Goal: Information Seeking & Learning: Learn about a topic

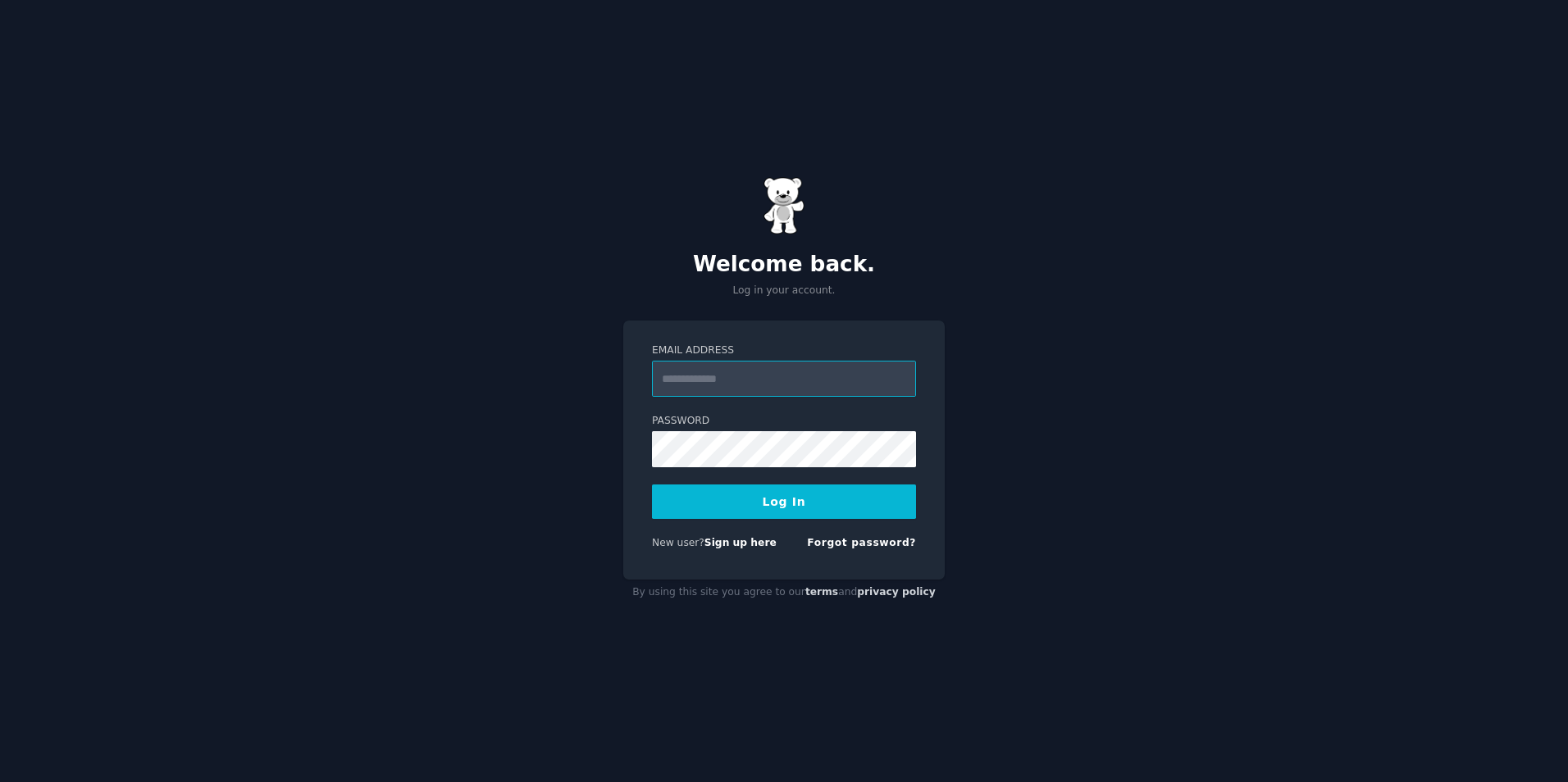
type input "**********"
click at [775, 503] on button "Log In" at bounding box center [784, 502] width 264 height 34
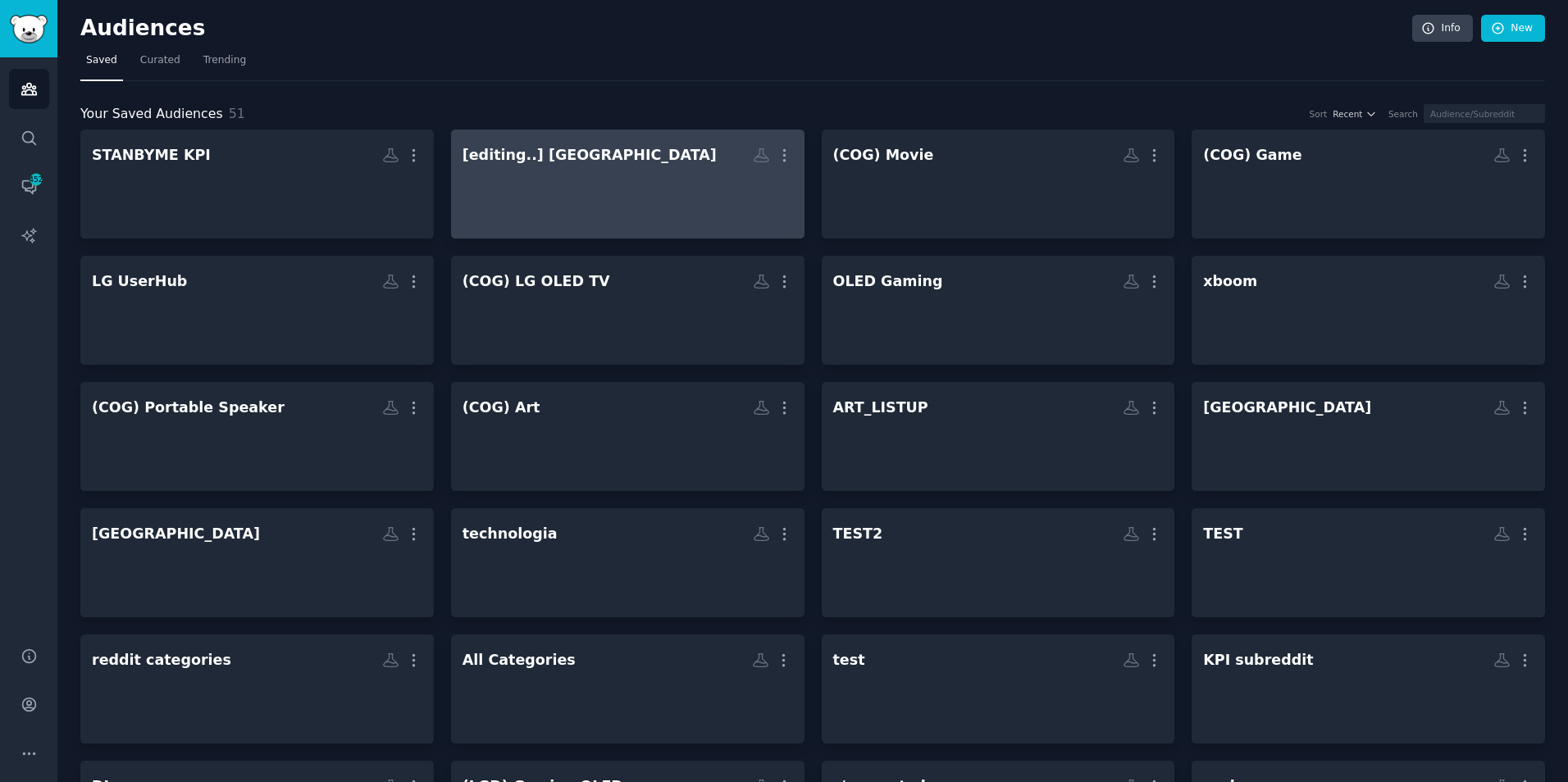
click at [613, 194] on div at bounding box center [627, 198] width 330 height 57
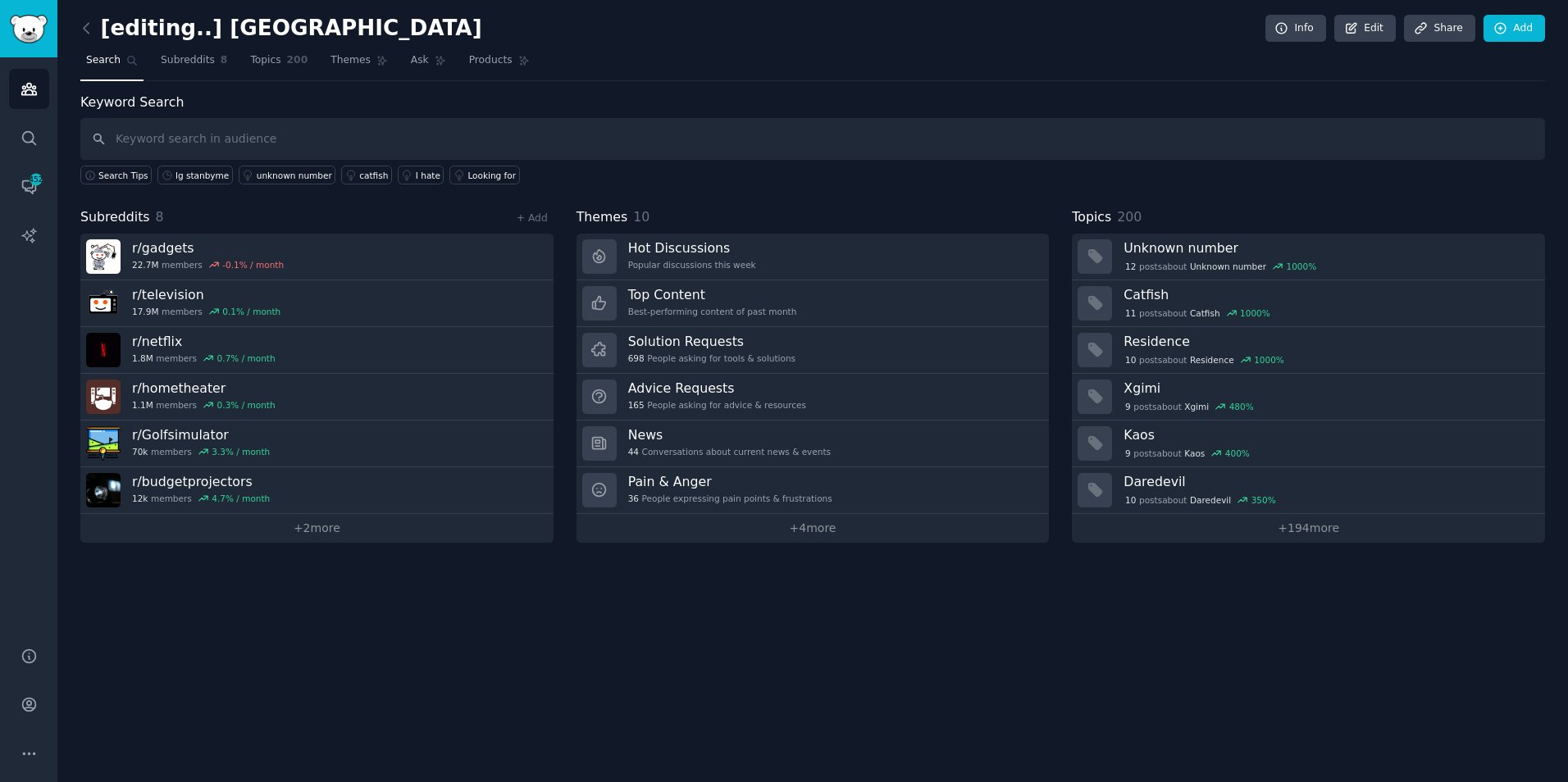
click at [178, 140] on input "text" at bounding box center [813, 138] width 1464 height 42
click at [283, 142] on input "text" at bounding box center [813, 138] width 1464 height 42
click at [32, 28] on img "Sidebar" at bounding box center [29, 29] width 38 height 29
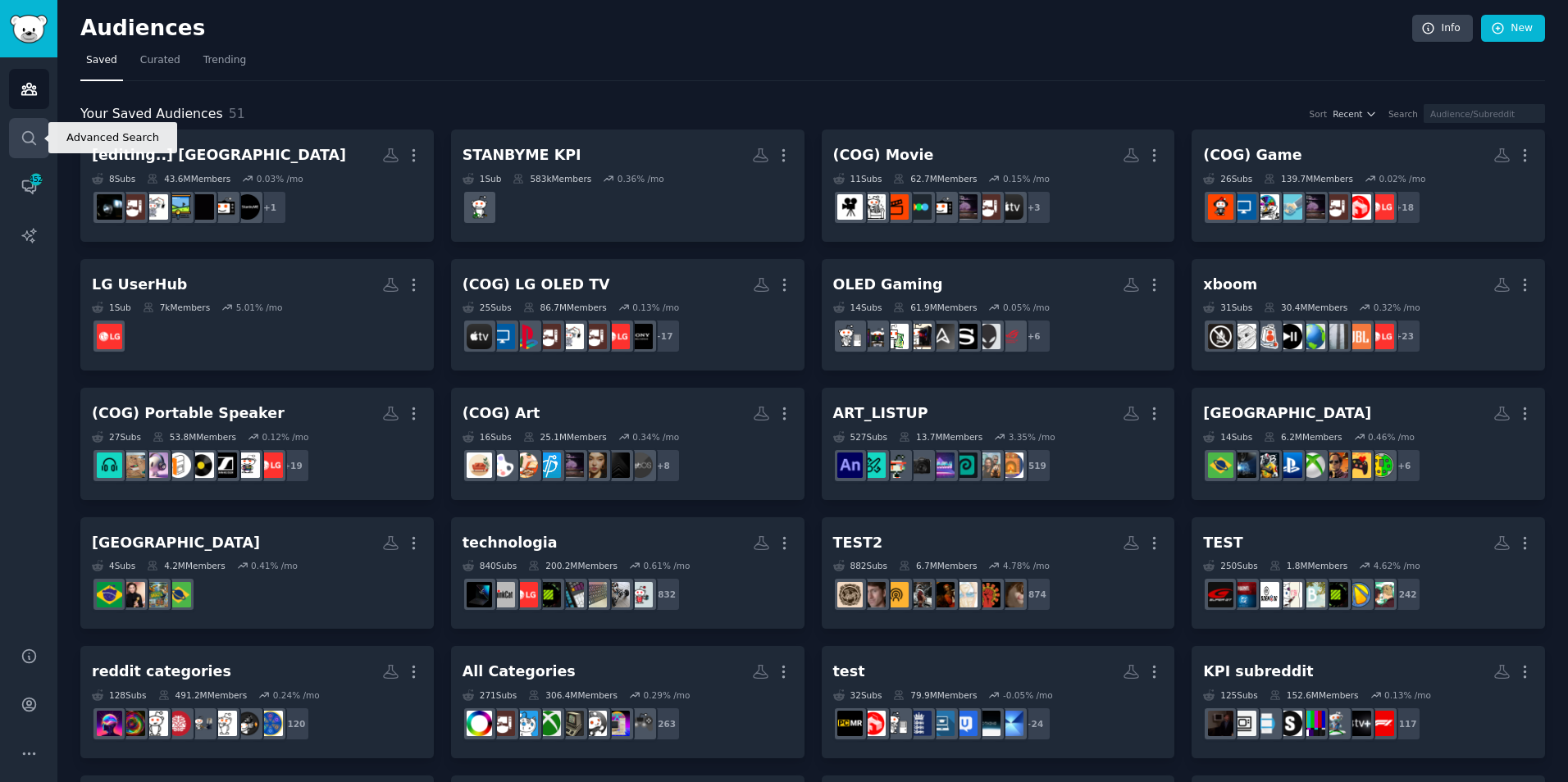
click at [34, 131] on icon "Sidebar" at bounding box center [29, 138] width 17 height 17
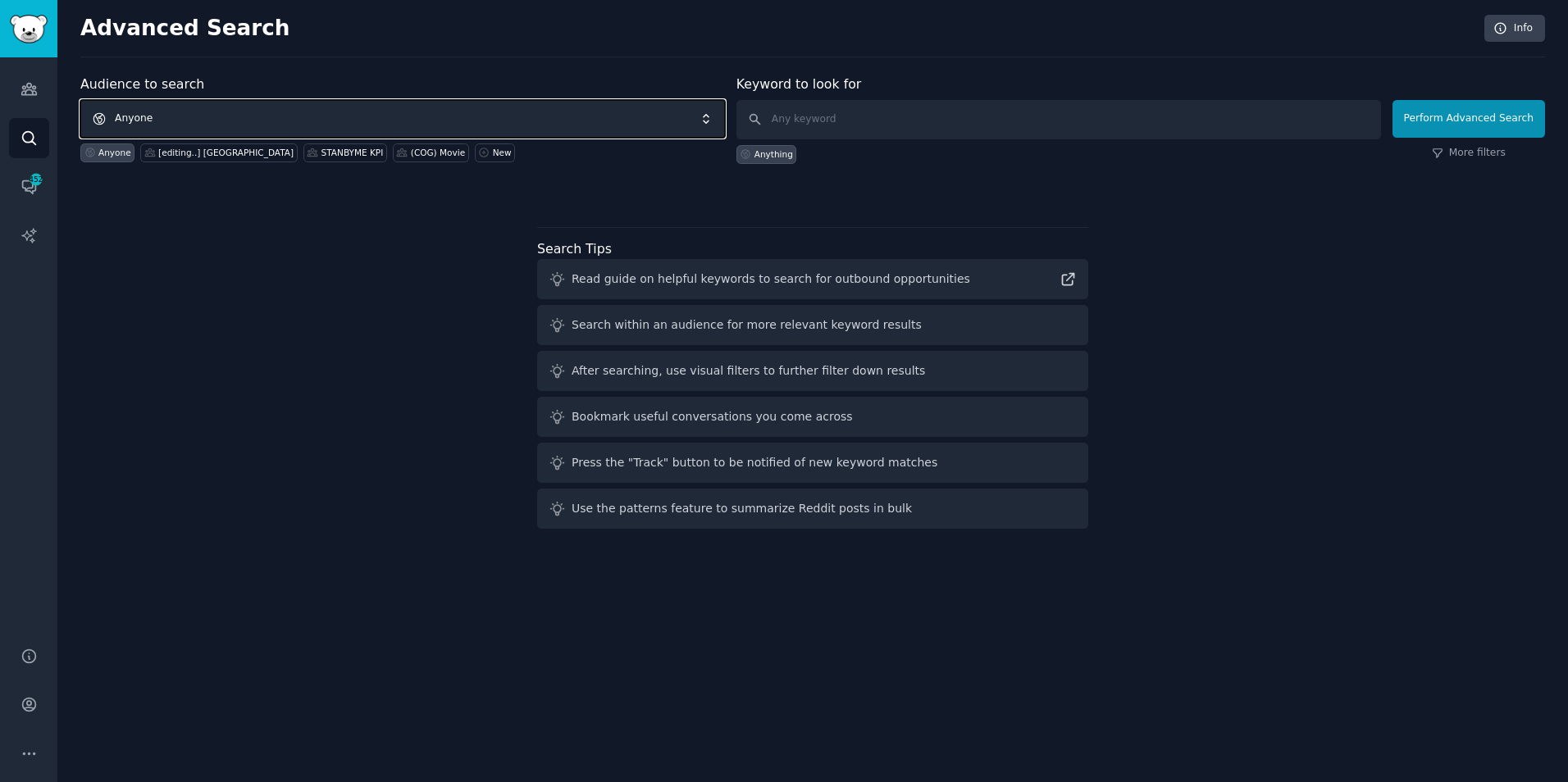
click at [265, 117] on span "Anyone" at bounding box center [403, 119] width 644 height 38
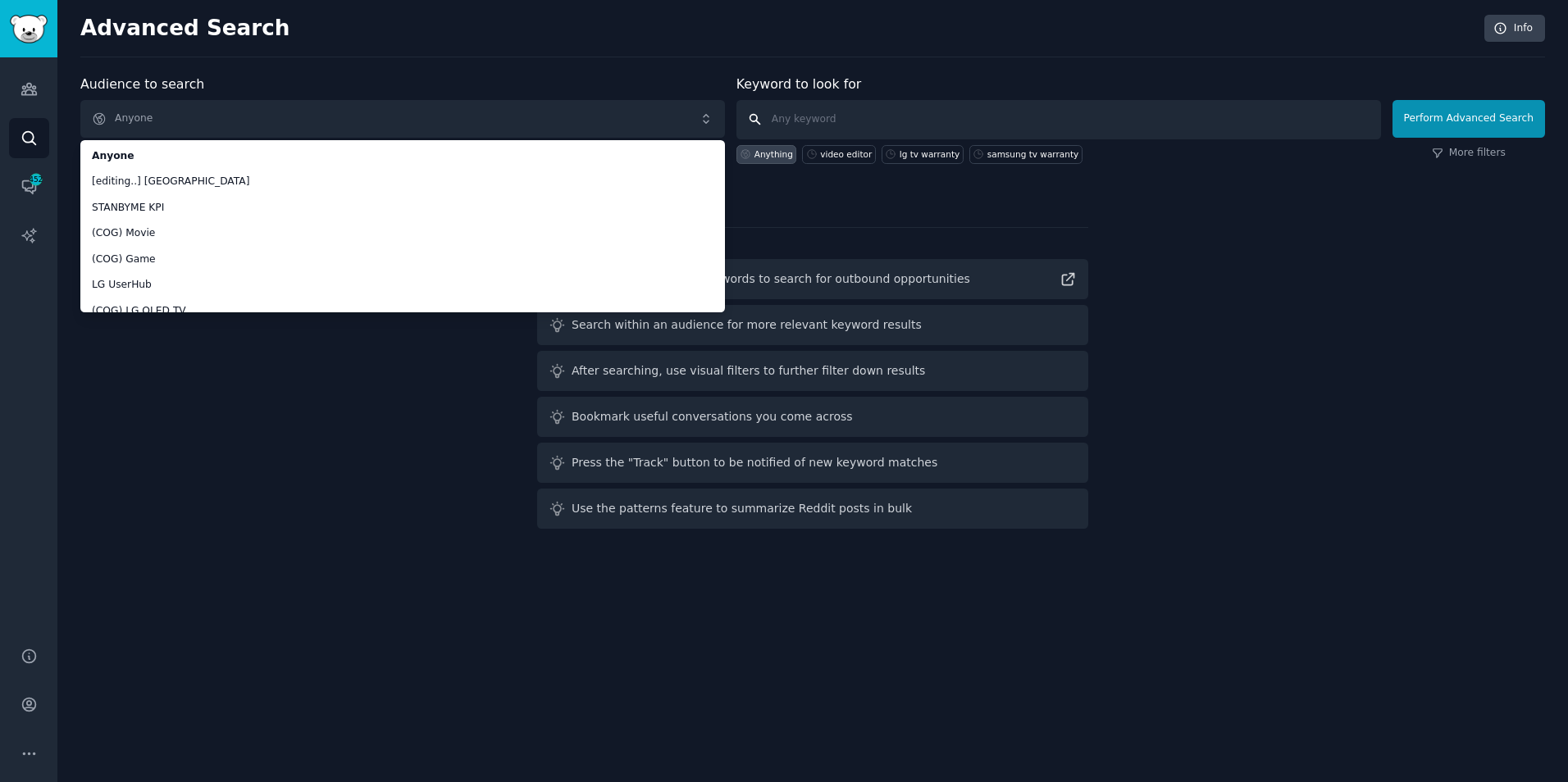
click at [832, 116] on input "text" at bounding box center [1059, 119] width 644 height 39
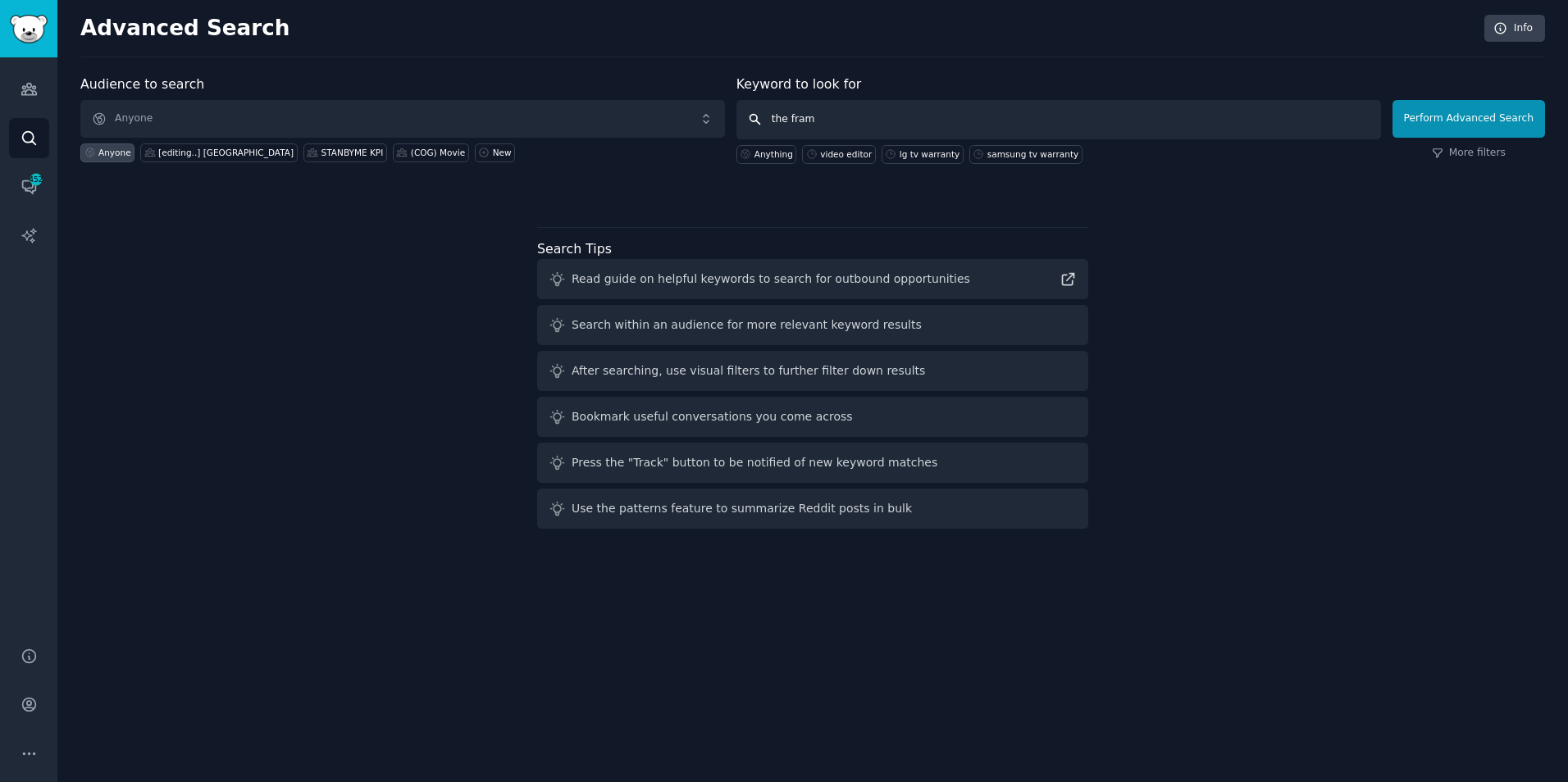
type input "the frame"
click button "Perform Advanced Search" at bounding box center [1468, 119] width 153 height 38
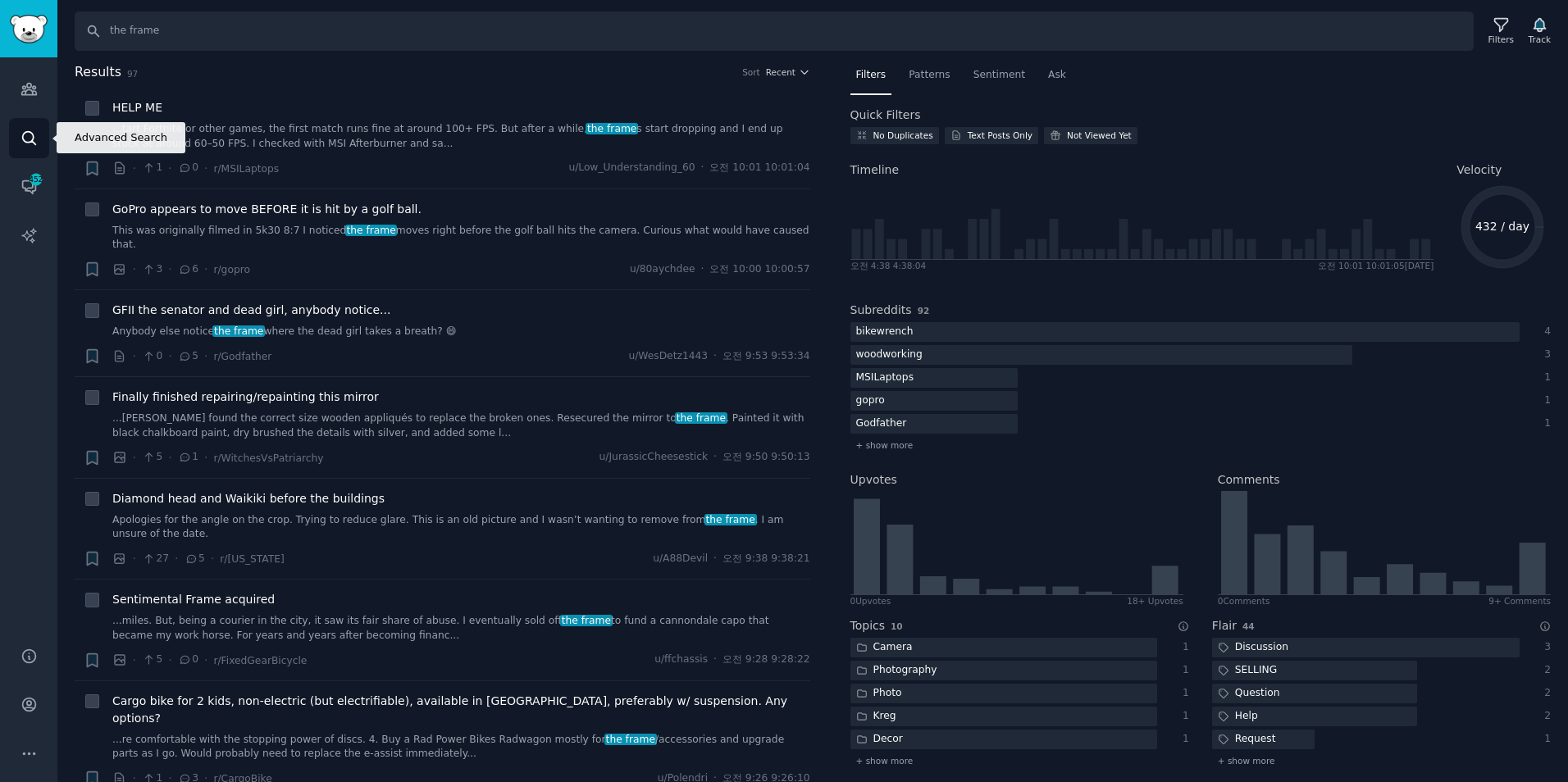
click at [21, 138] on icon "Sidebar" at bounding box center [29, 138] width 17 height 17
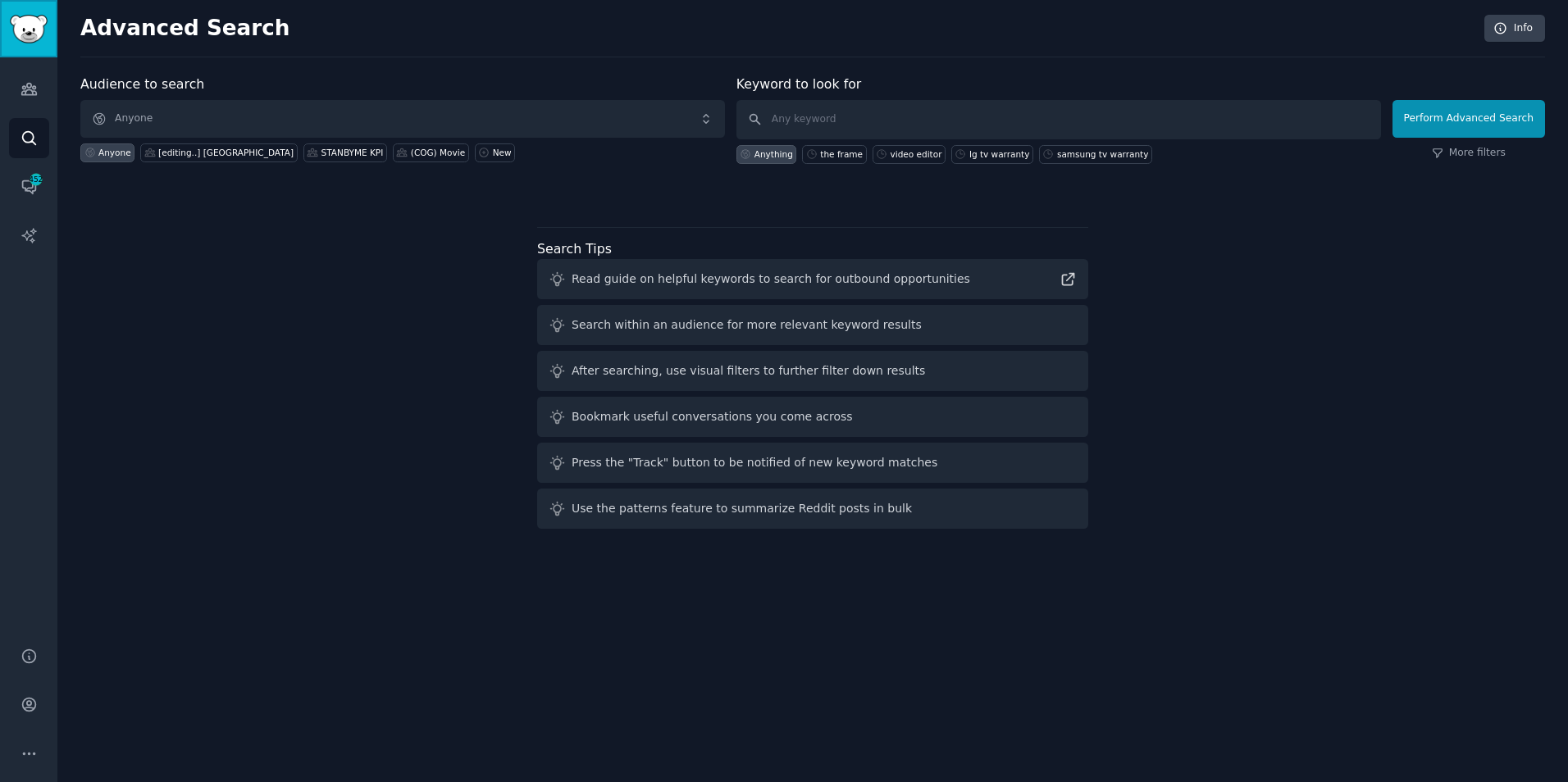
click at [30, 24] on img "Sidebar" at bounding box center [29, 29] width 38 height 29
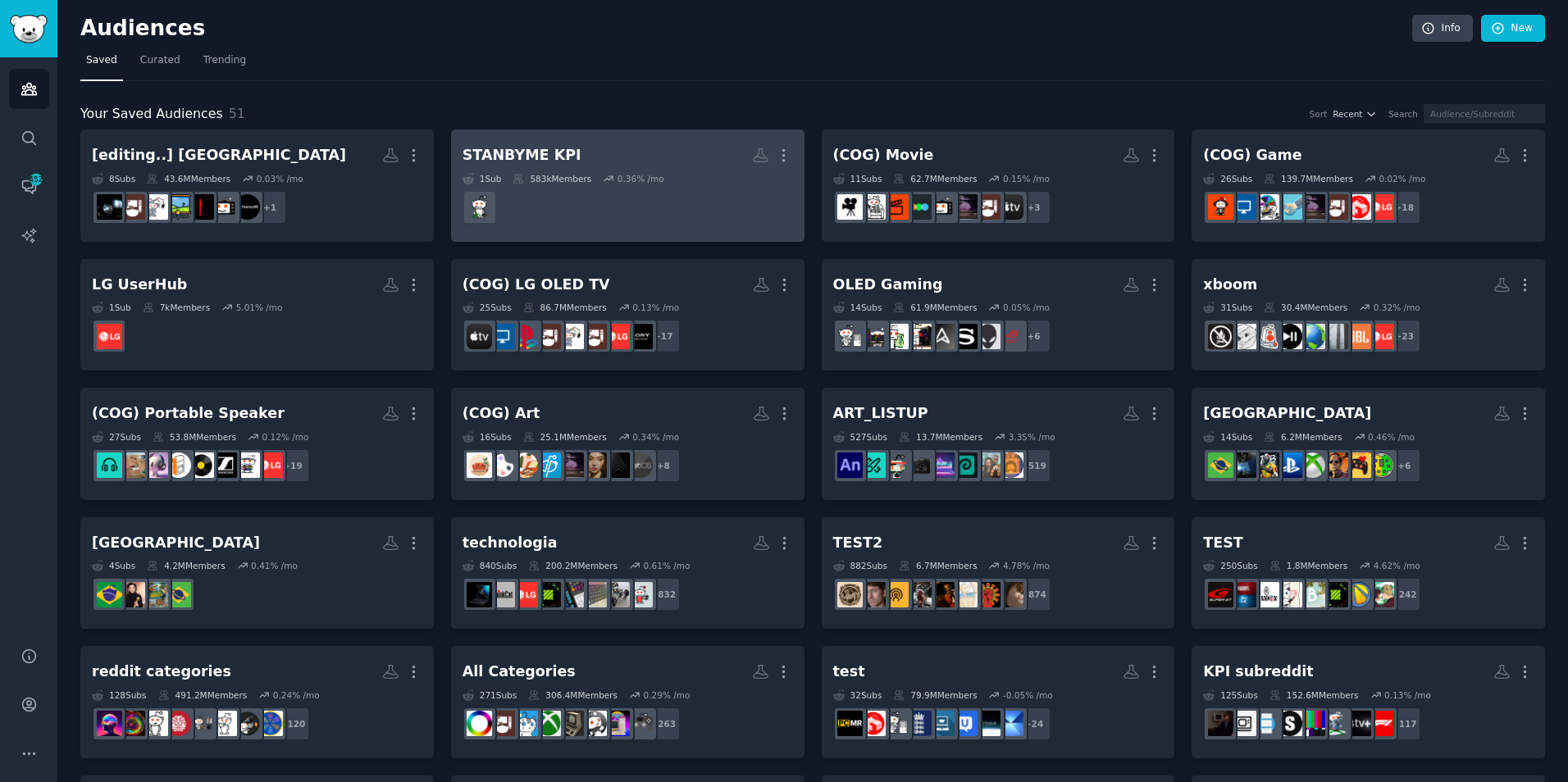
click at [686, 196] on dd "r/cordcutters" at bounding box center [627, 207] width 330 height 46
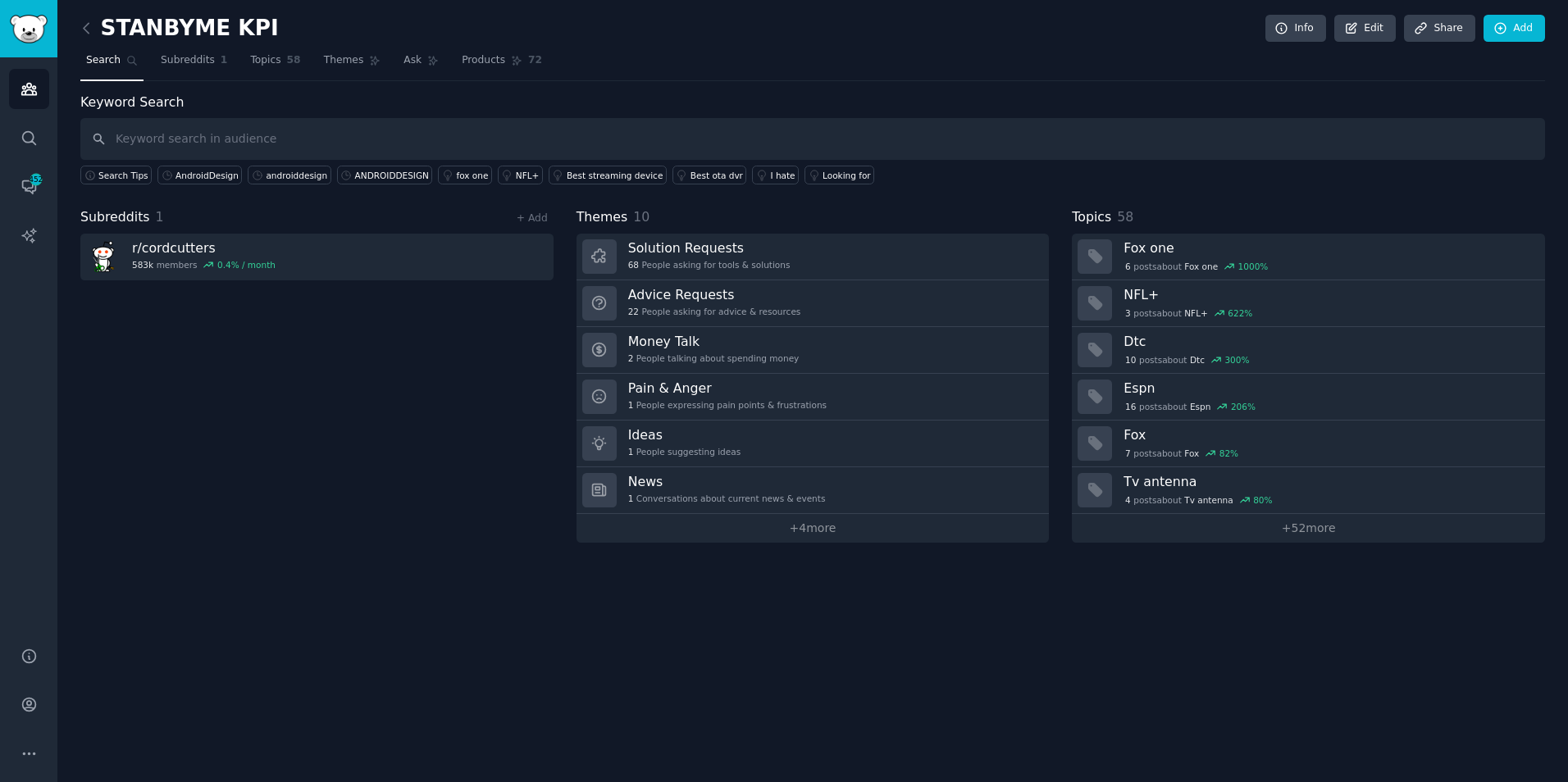
click at [257, 137] on input "text" at bounding box center [813, 138] width 1464 height 42
click at [540, 219] on link "+ Add" at bounding box center [532, 218] width 31 height 12
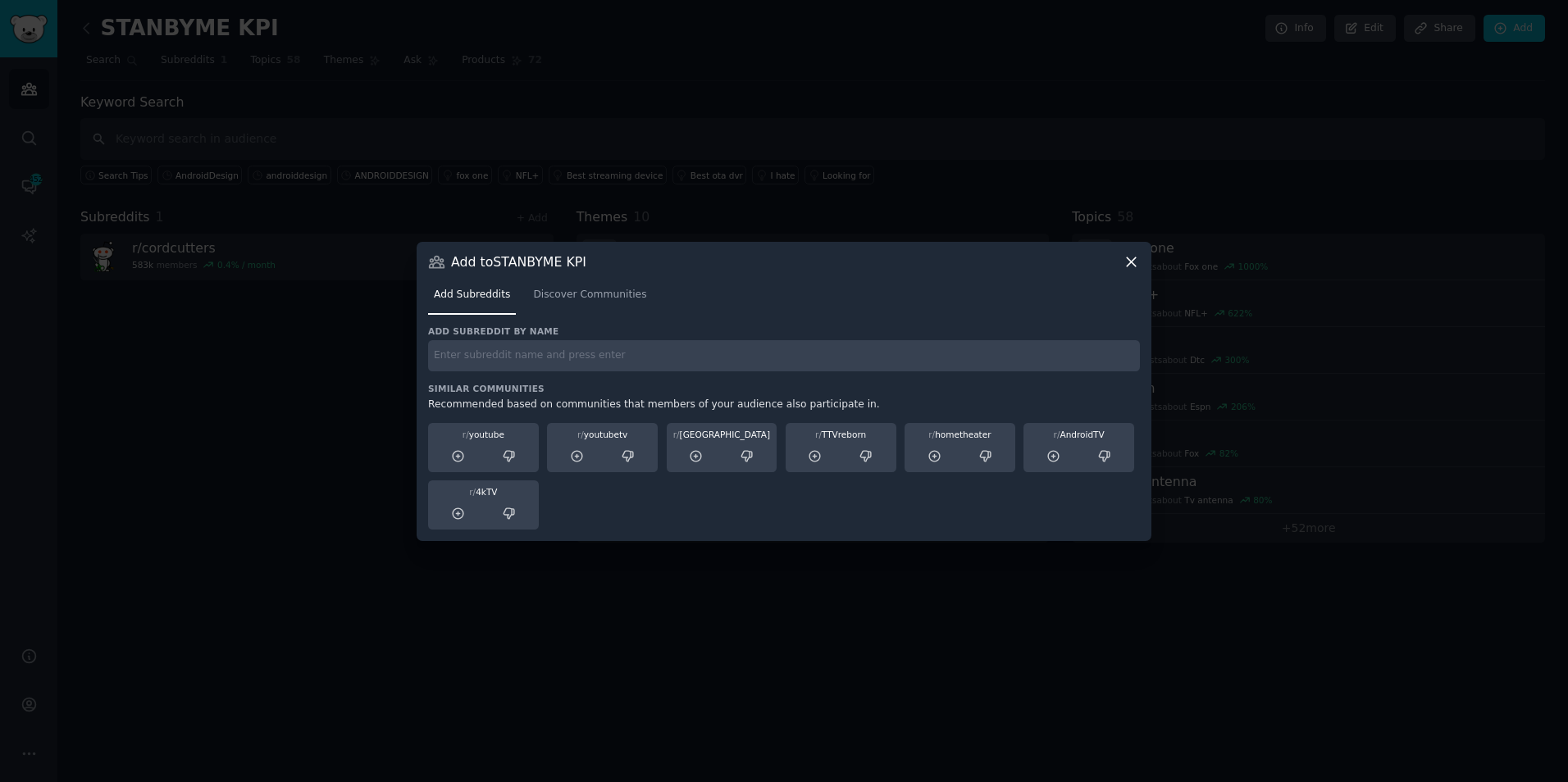
click at [504, 386] on h3 "Similar Communities" at bounding box center [784, 388] width 712 height 12
click at [502, 358] on input "text" at bounding box center [784, 356] width 712 height 32
type input "theframe"
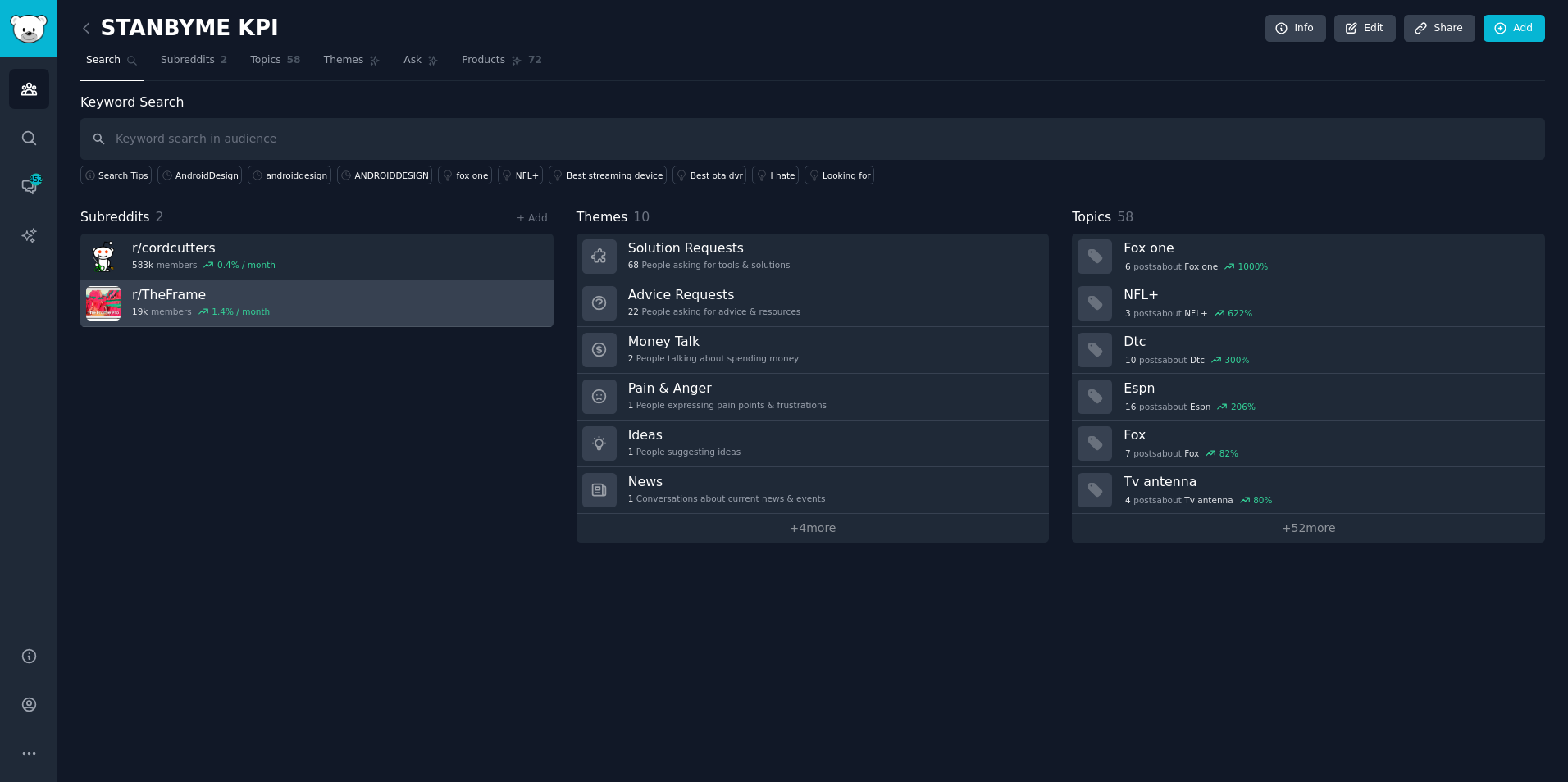
drag, startPoint x: 528, startPoint y: 315, endPoint x: 165, endPoint y: 295, distance: 363.6
click at [165, 295] on h3 "r/ TheFrame" at bounding box center [201, 294] width 138 height 17
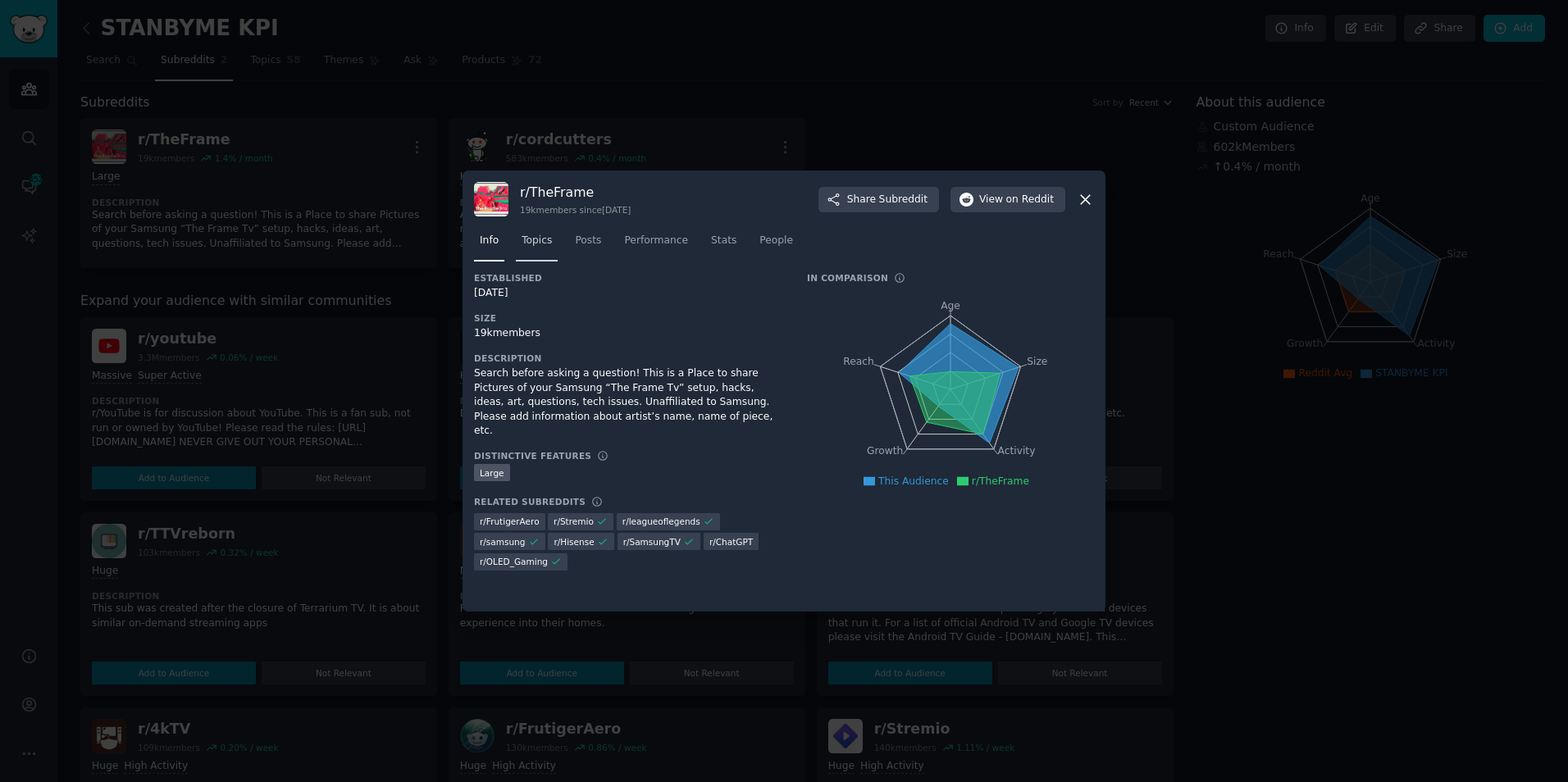
click at [539, 240] on span "Topics" at bounding box center [537, 241] width 31 height 14
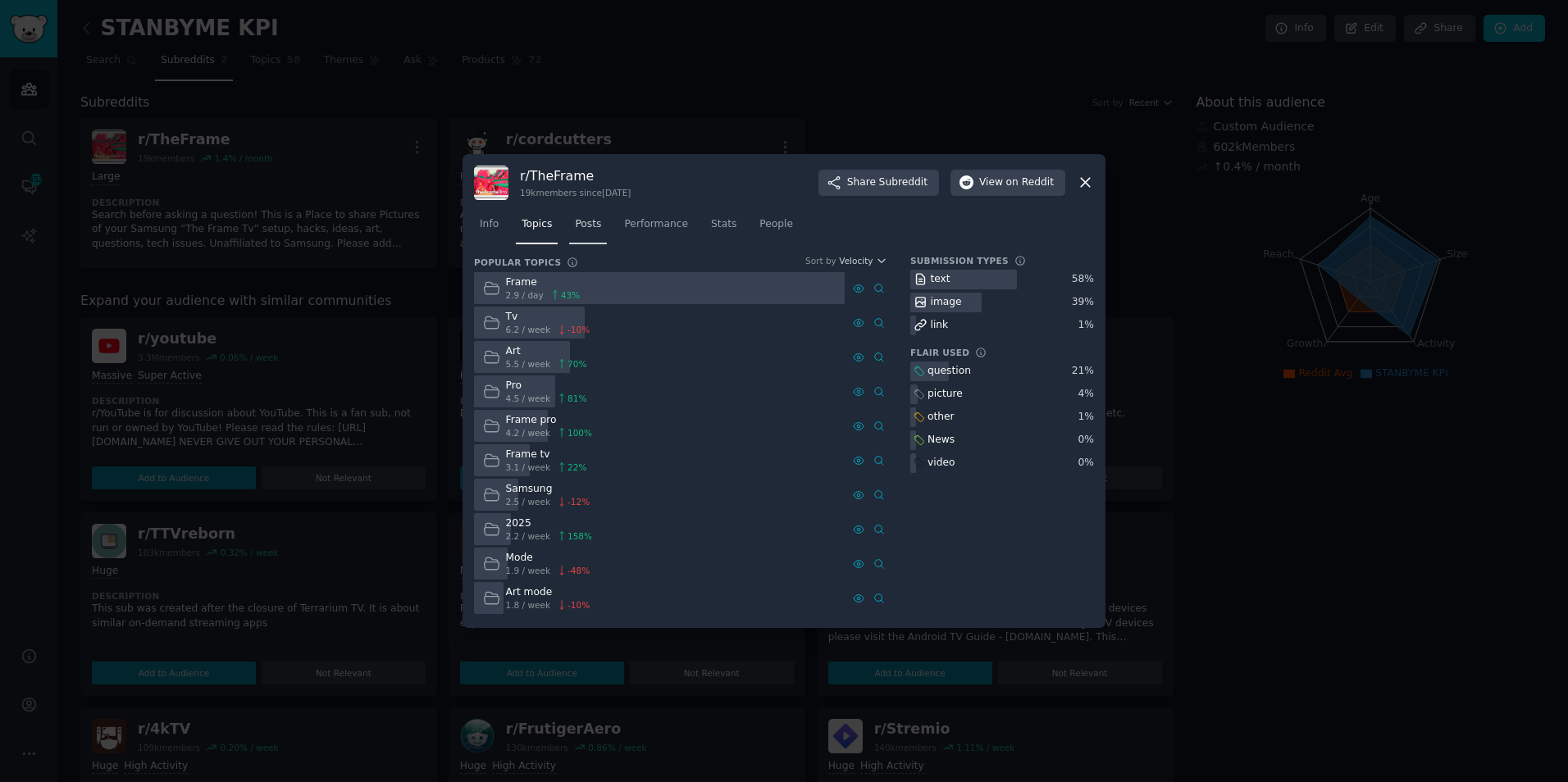
click at [585, 248] on div "Info Topics Posts Performance Stats People" at bounding box center [784, 228] width 620 height 56
click at [583, 215] on link "Posts" at bounding box center [588, 228] width 38 height 33
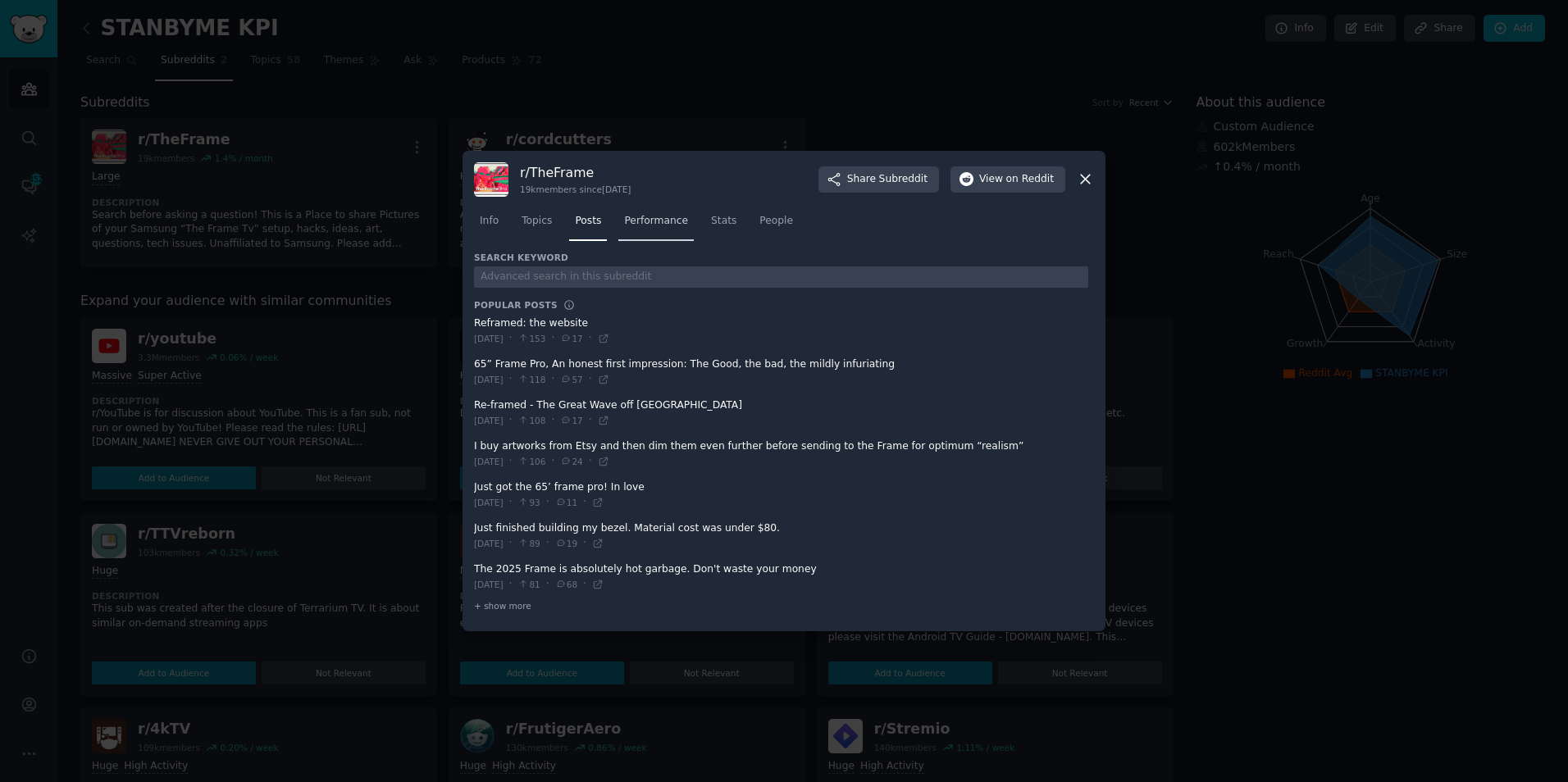
click at [640, 227] on span "Performance" at bounding box center [656, 222] width 64 height 14
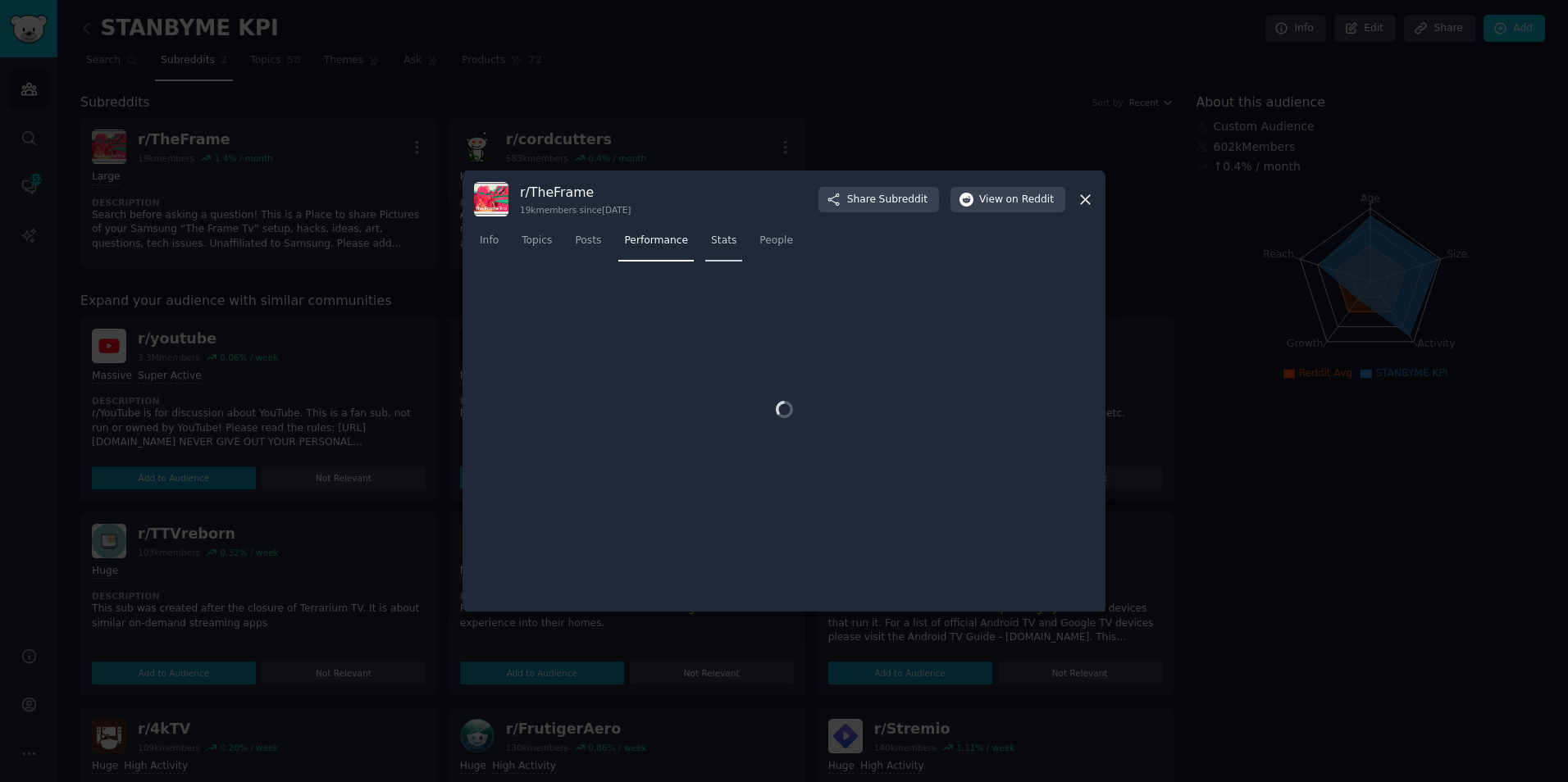
click at [715, 243] on span "Stats" at bounding box center [724, 241] width 25 height 14
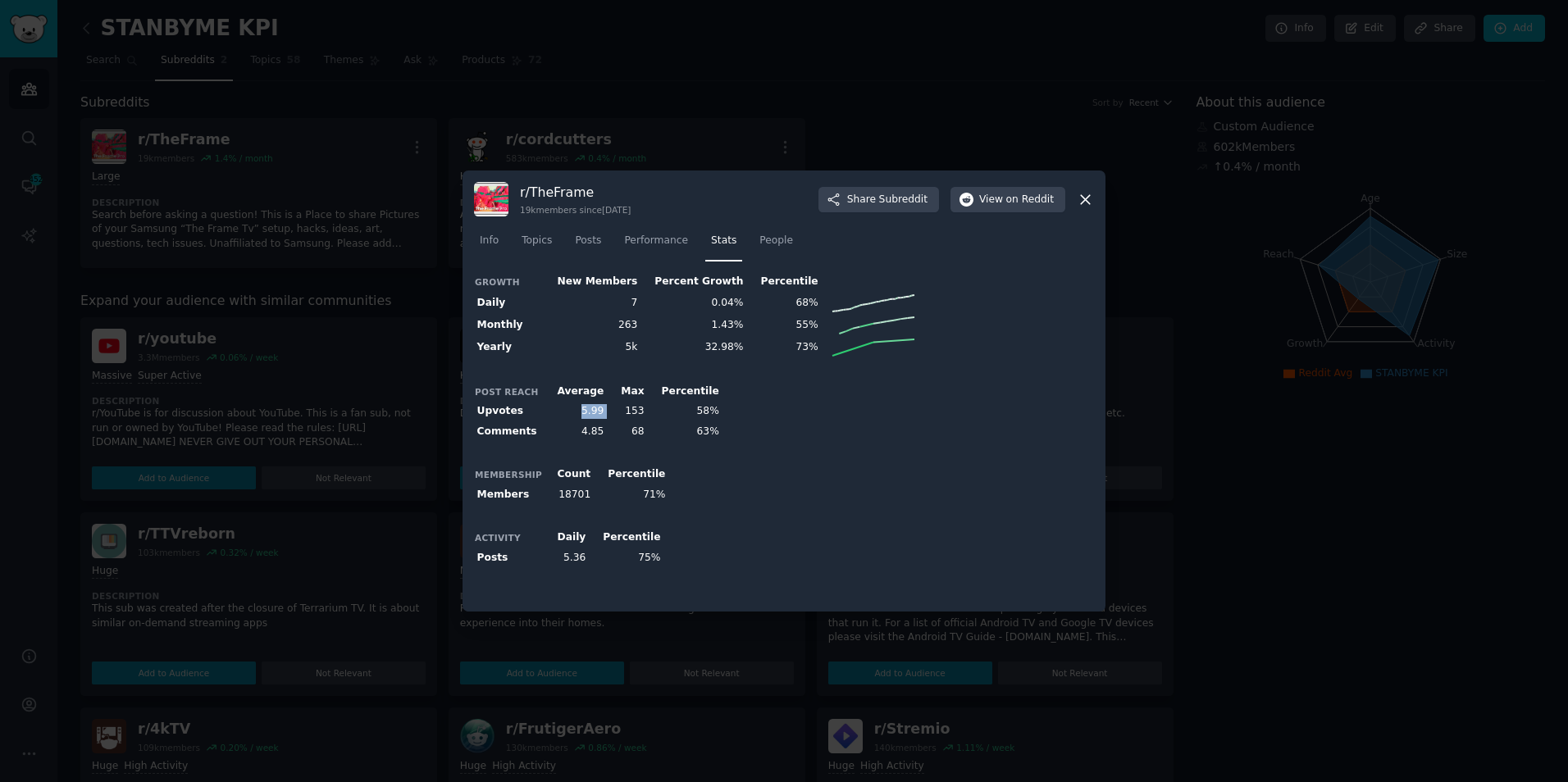
drag, startPoint x: 571, startPoint y: 409, endPoint x: 604, endPoint y: 415, distance: 33.5
click at [604, 415] on tr "Upvotes 5.99 153 58%" at bounding box center [598, 412] width 248 height 21
drag, startPoint x: 604, startPoint y: 415, endPoint x: 588, endPoint y: 435, distance: 25.6
click at [588, 434] on td "4.85" at bounding box center [575, 432] width 64 height 21
drag, startPoint x: 589, startPoint y: 436, endPoint x: 603, endPoint y: 440, distance: 14.6
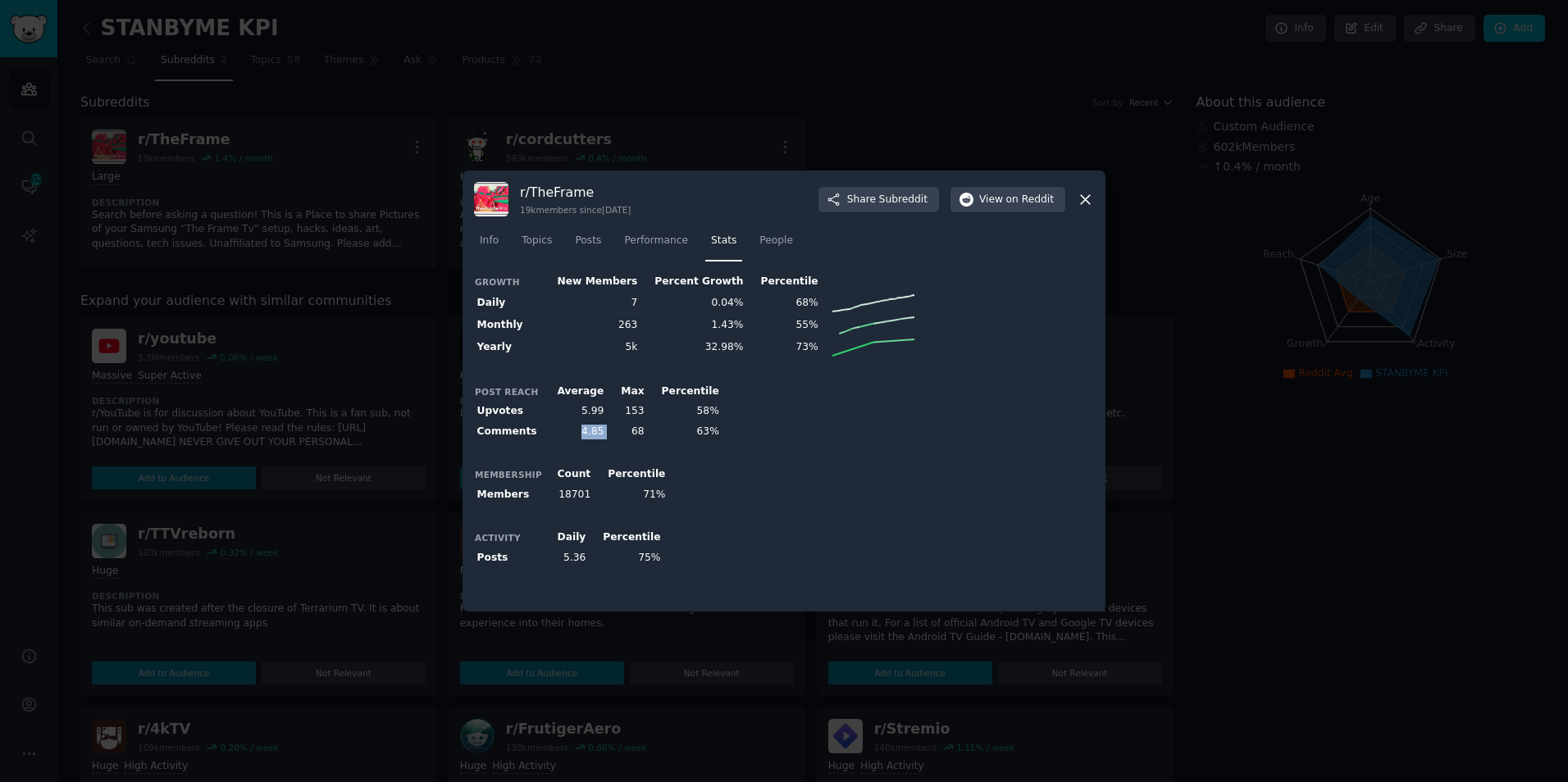
click at [603, 440] on tr "Comments 4.85 68 63%" at bounding box center [598, 432] width 248 height 21
click at [603, 443] on div "Growth New Members Percent Growth Percentile Daily 7 0.04% 68% Monthly 263 1.43…" at bounding box center [784, 436] width 620 height 328
click at [1085, 194] on icon at bounding box center [1085, 199] width 17 height 17
